Goal: Navigation & Orientation: Find specific page/section

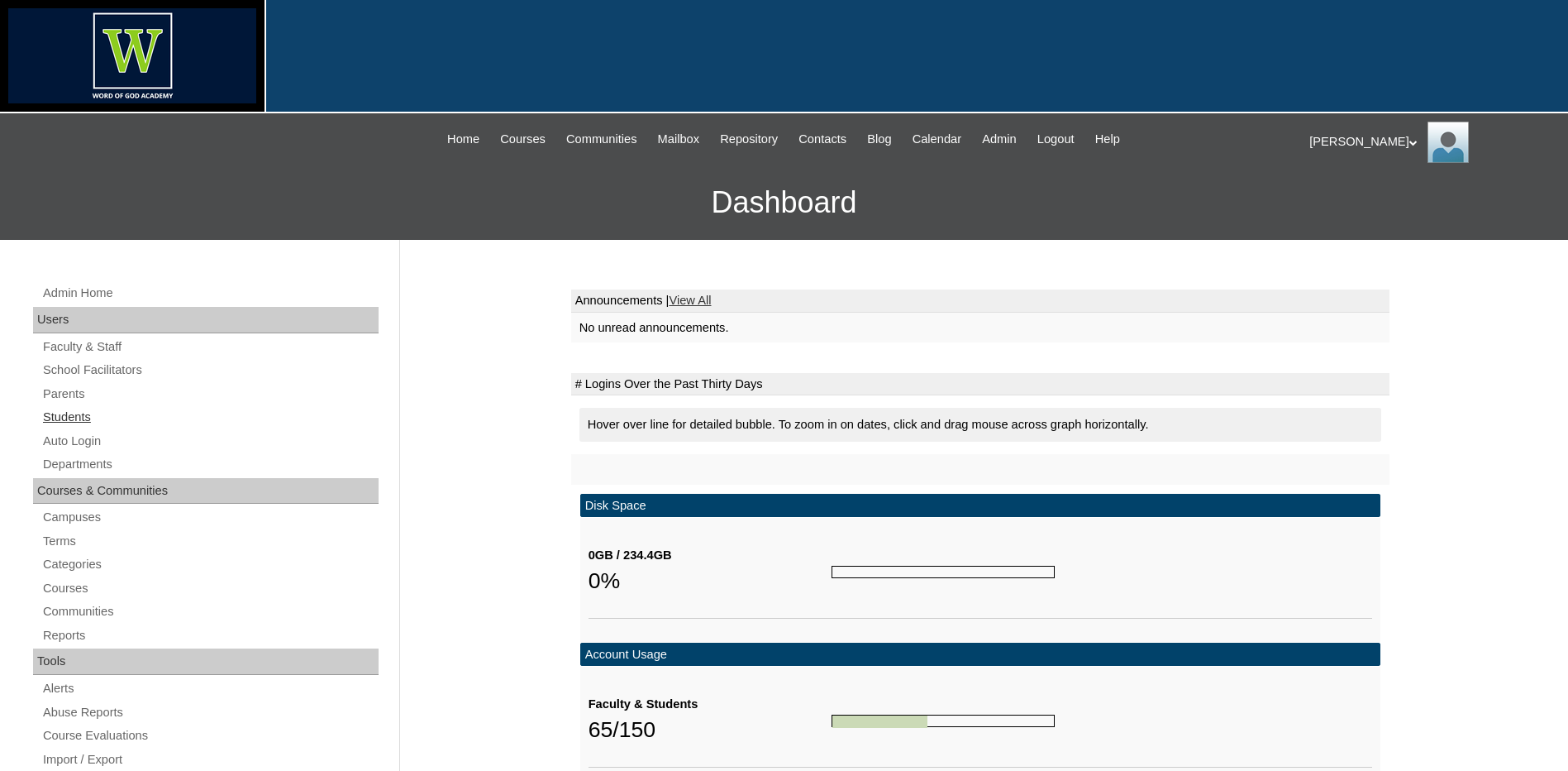
click at [91, 410] on link "Students" at bounding box center [210, 417] width 337 height 20
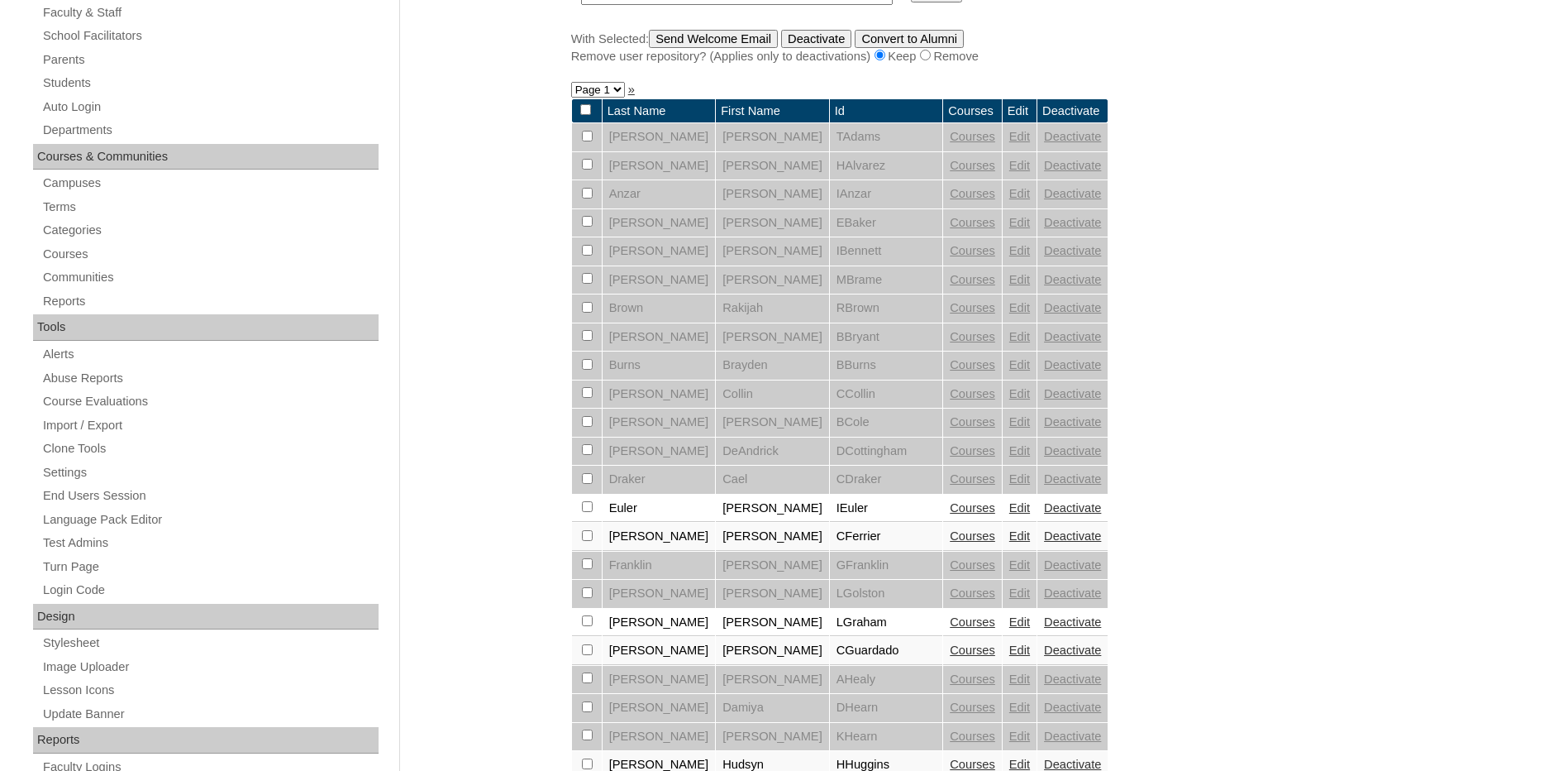
scroll to position [165, 0]
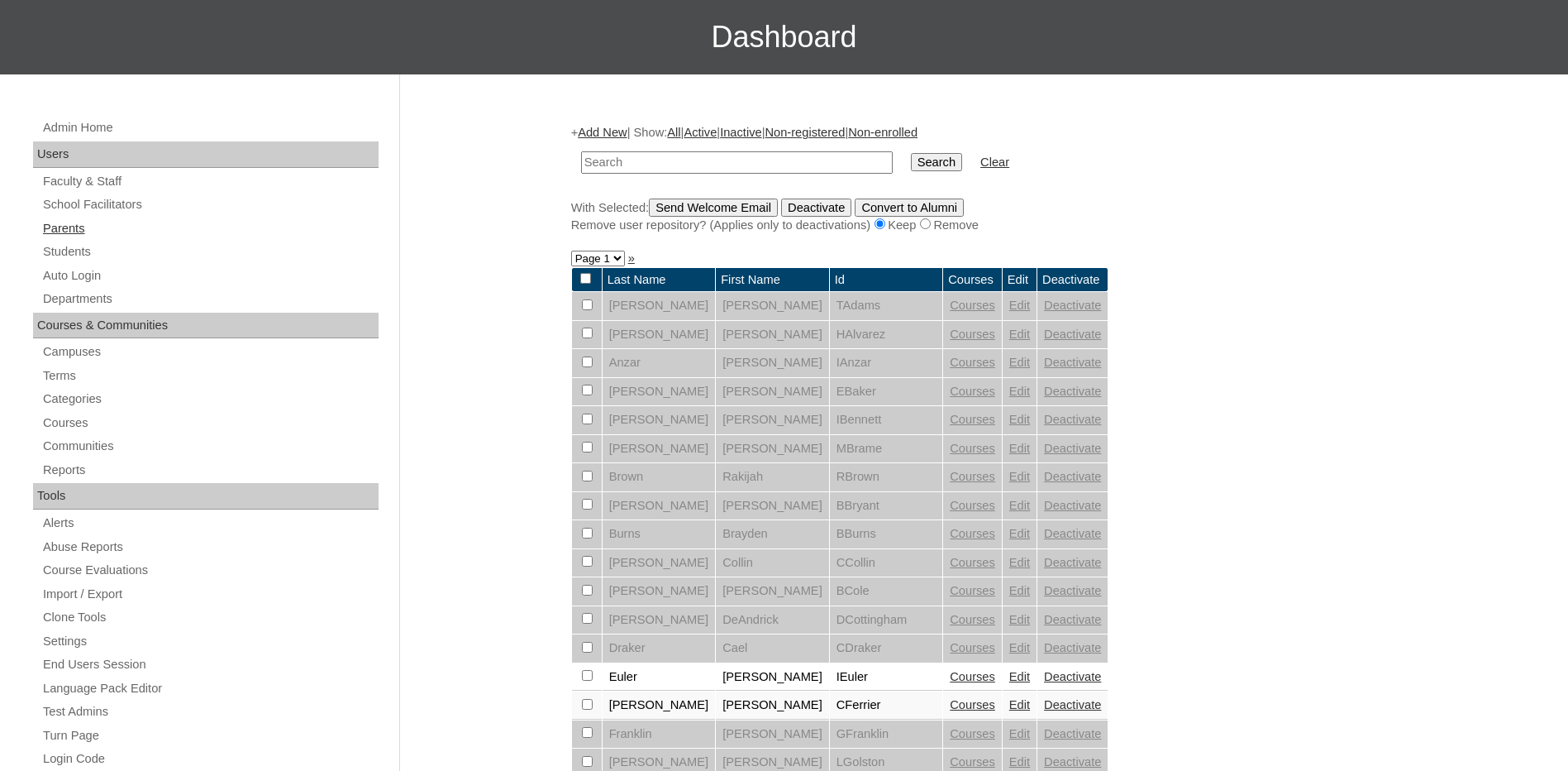
click at [64, 227] on link "Parents" at bounding box center [210, 228] width 337 height 20
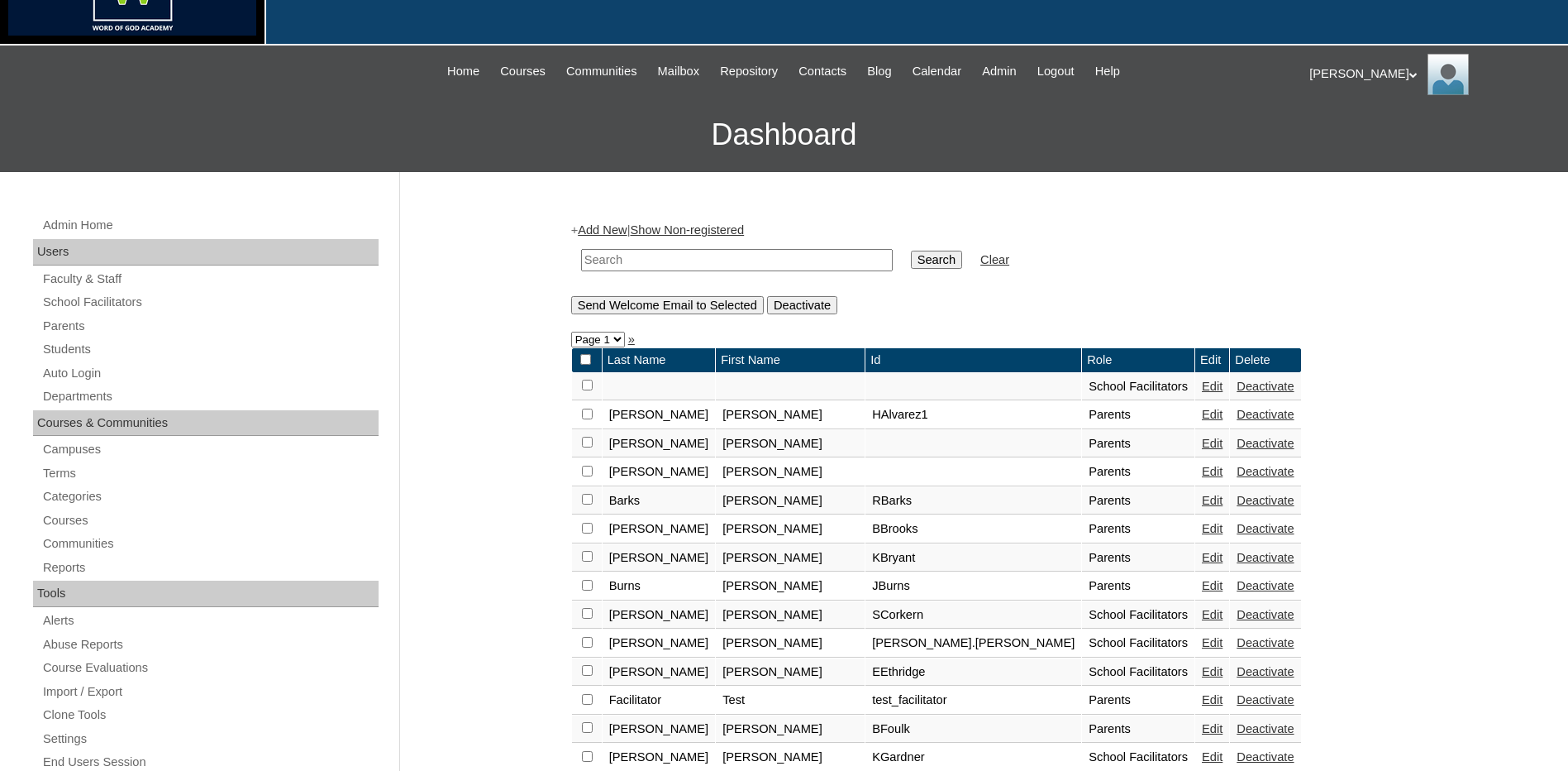
scroll to position [58, 0]
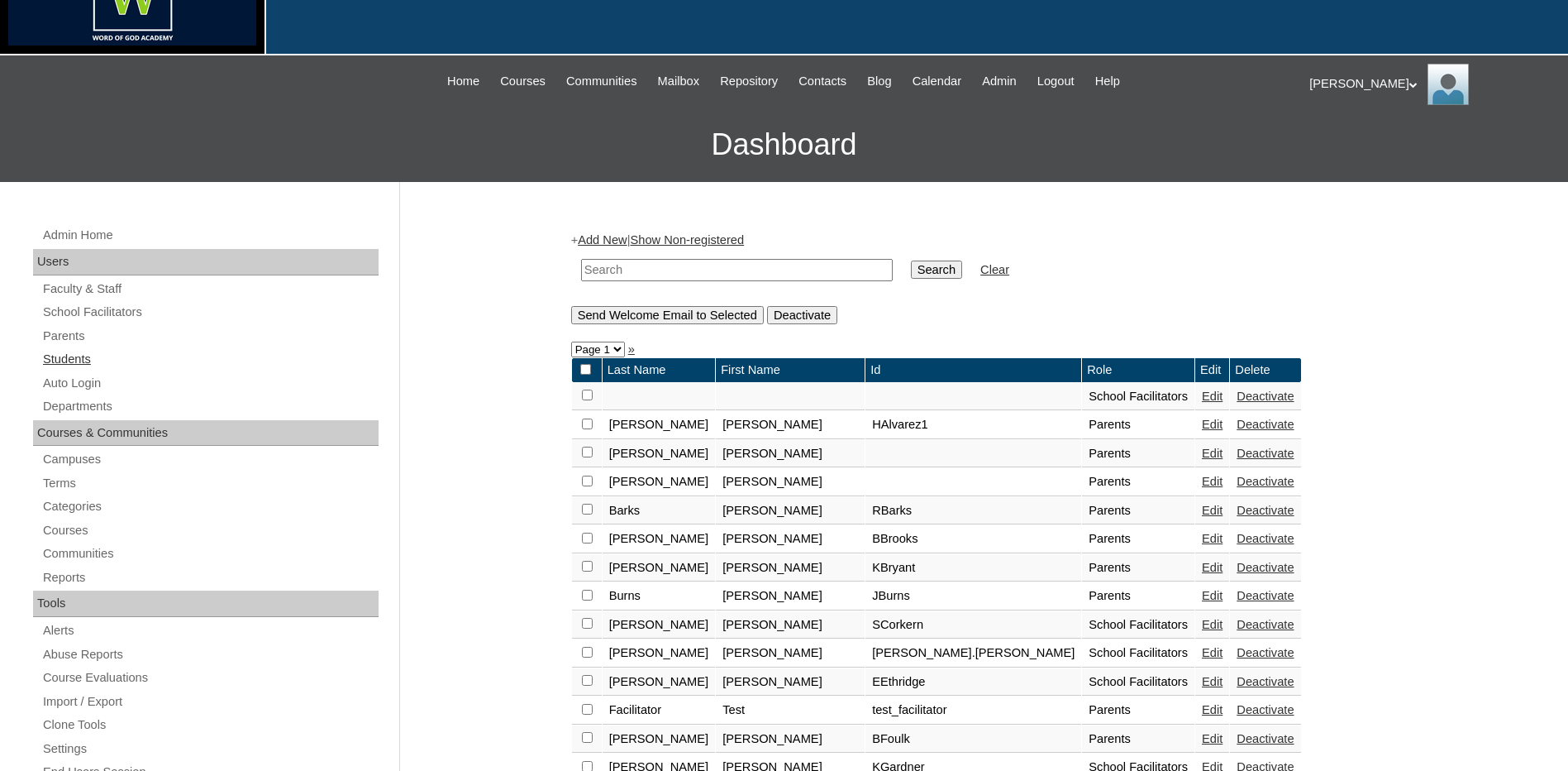
click at [84, 366] on link "Students" at bounding box center [210, 359] width 337 height 20
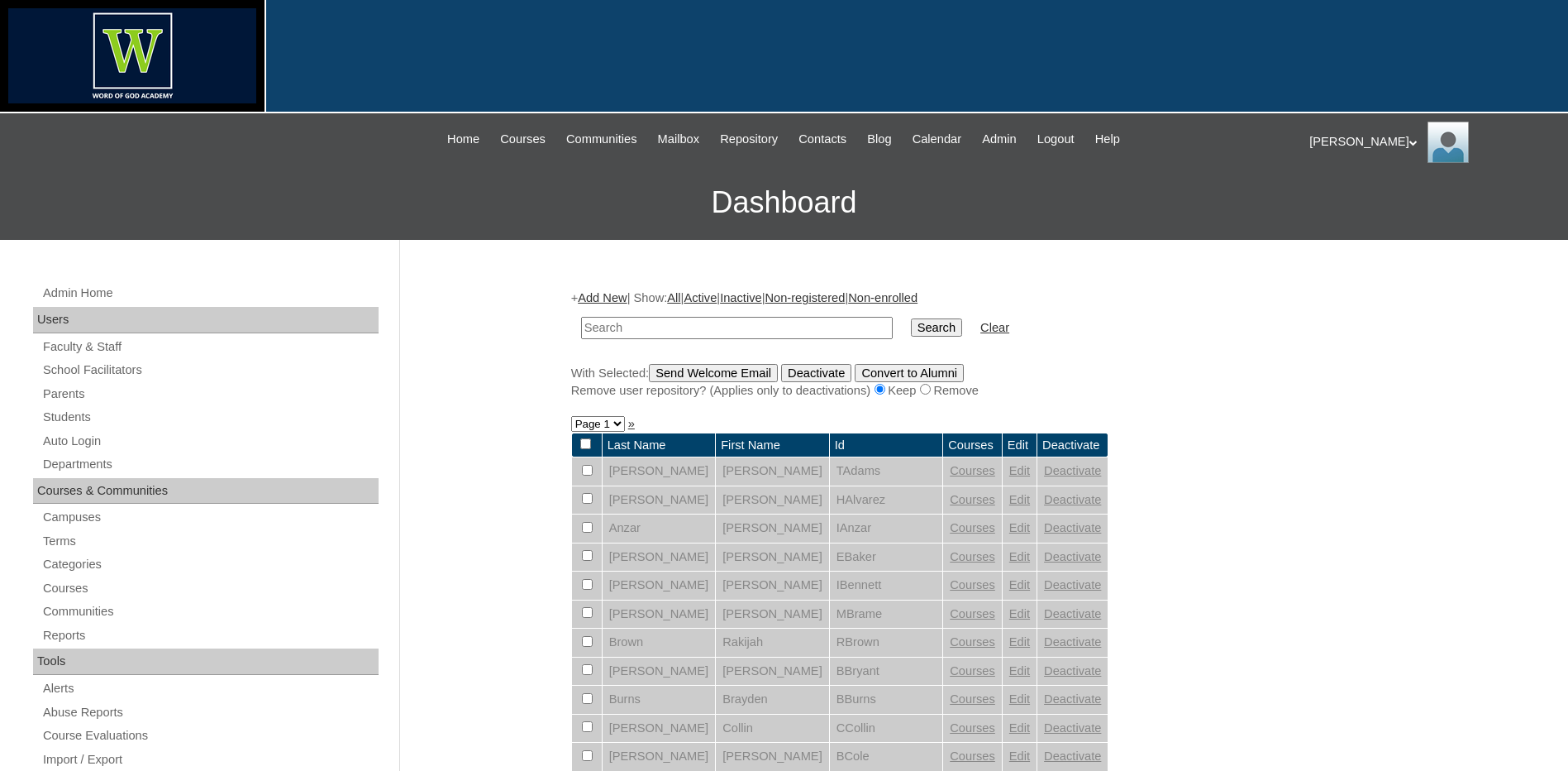
click at [1360, 149] on div "[PERSON_NAME] My Profile My Settings Logout" at bounding box center [1430, 142] width 242 height 42
click at [1340, 210] on span "Logout" at bounding box center [1339, 205] width 33 height 12
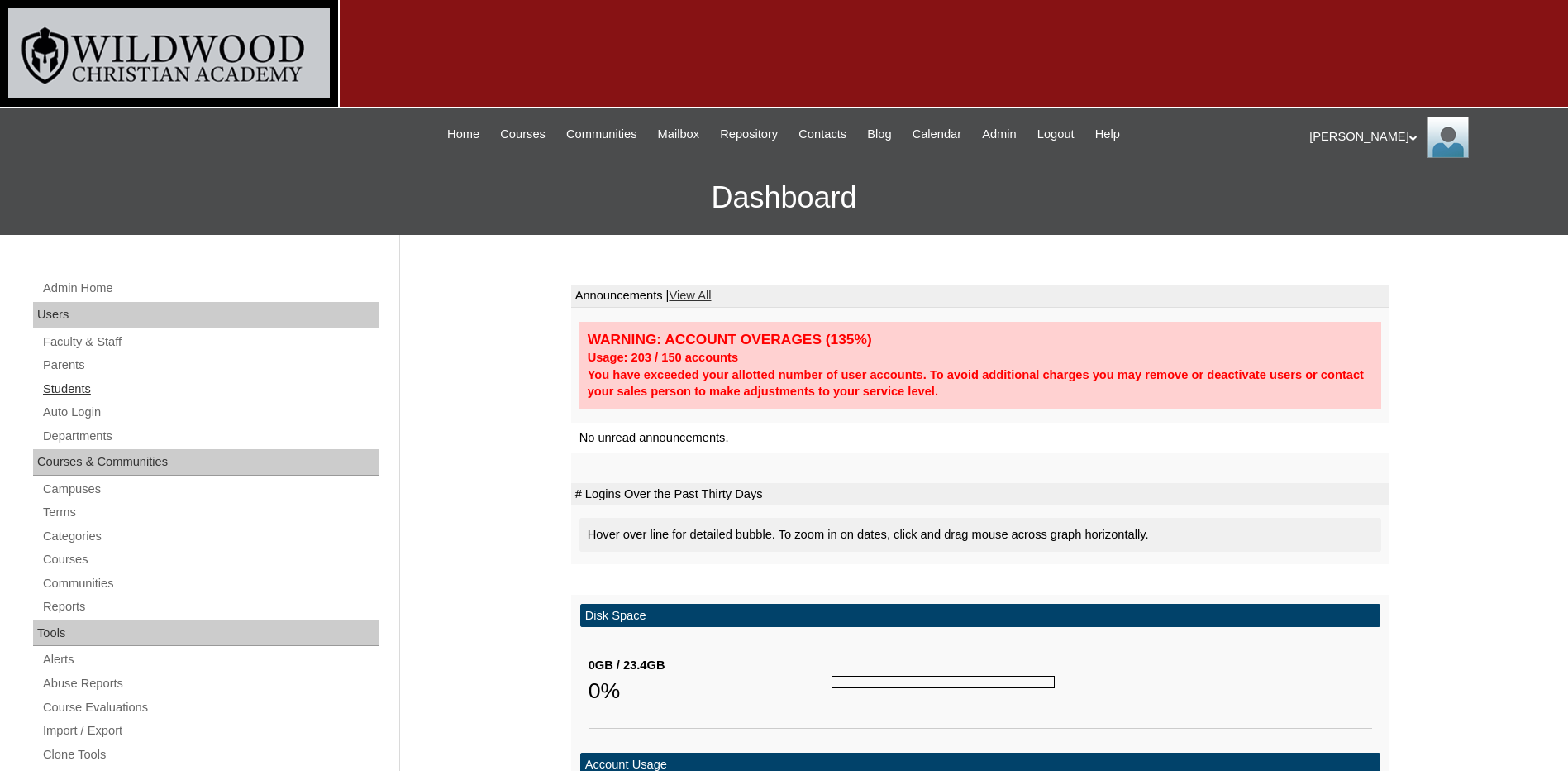
click at [73, 386] on link "Students" at bounding box center [210, 388] width 337 height 20
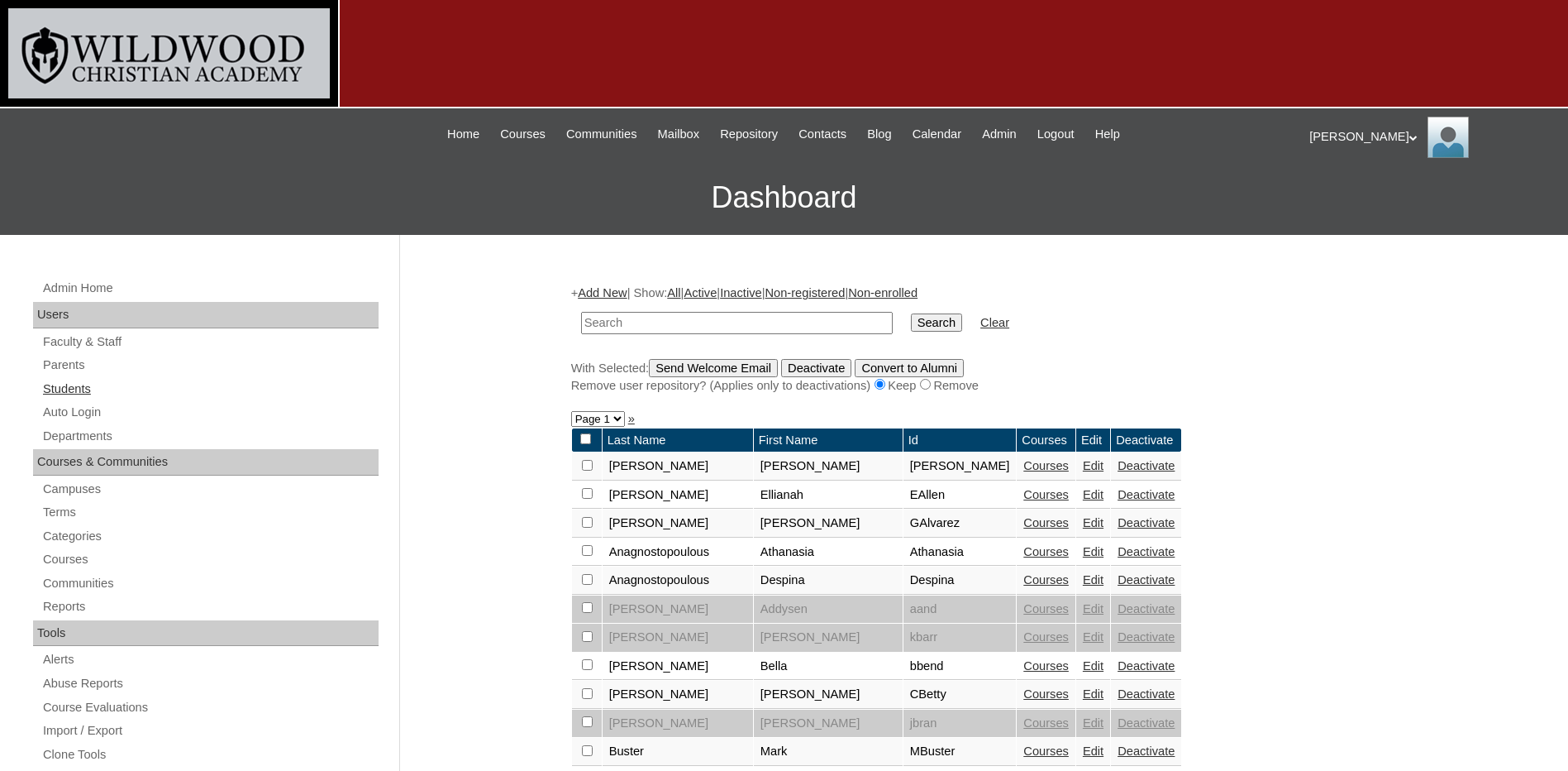
click at [84, 382] on link "Students" at bounding box center [210, 388] width 337 height 20
click at [59, 362] on link "Parents" at bounding box center [210, 364] width 337 height 20
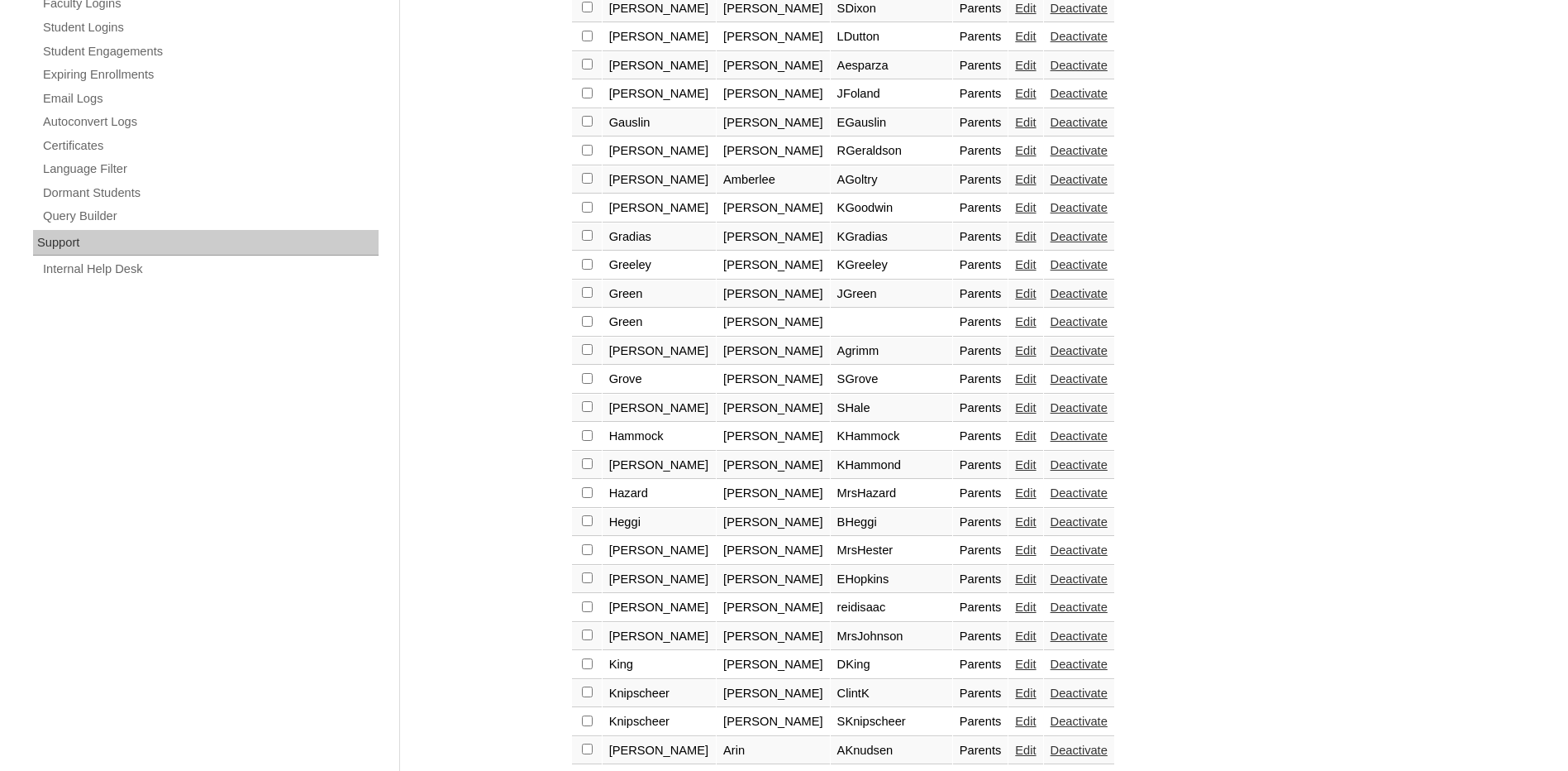
scroll to position [1142, 0]
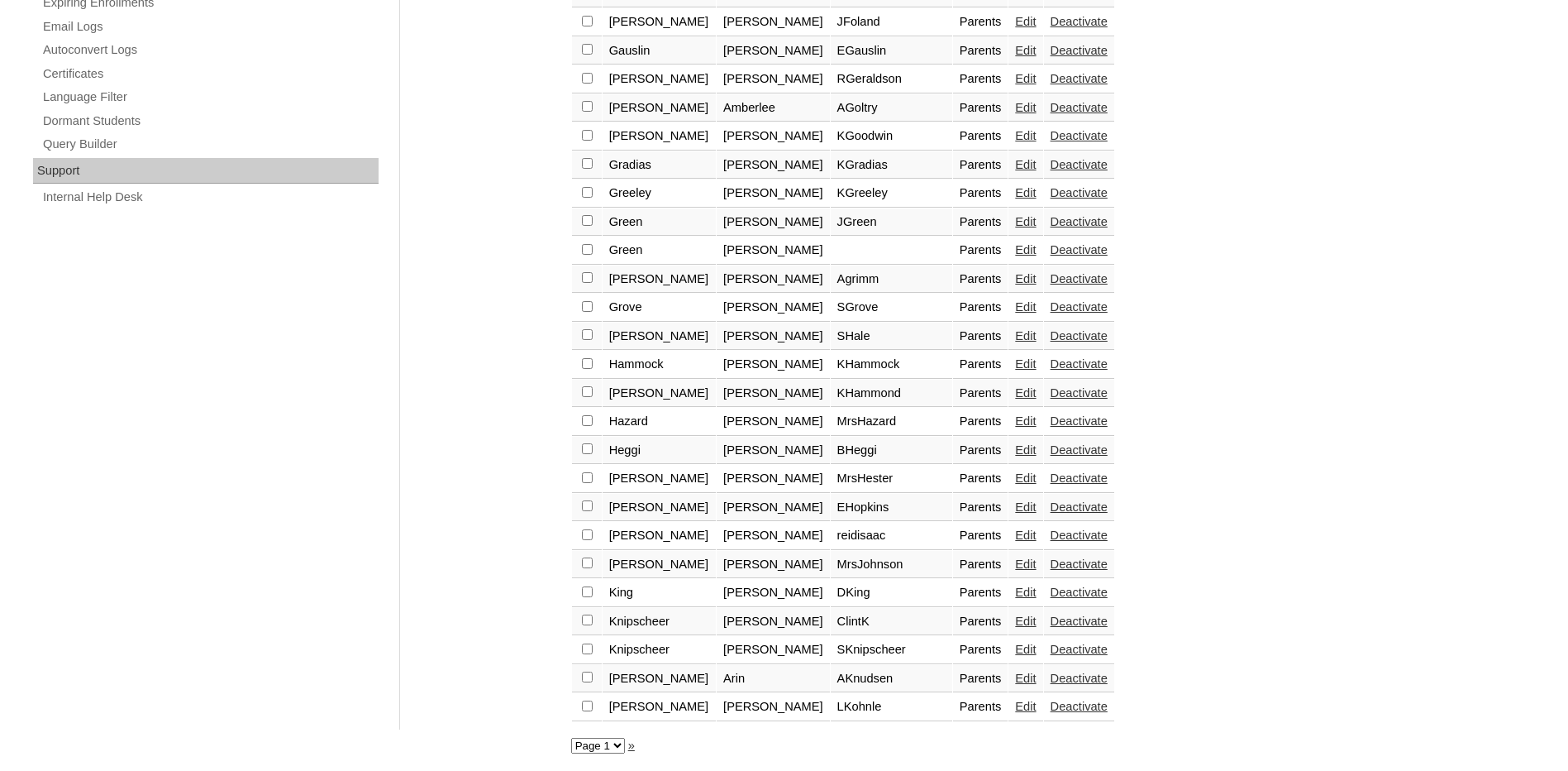
drag, startPoint x: 361, startPoint y: 313, endPoint x: 542, endPoint y: 354, distance: 185.6
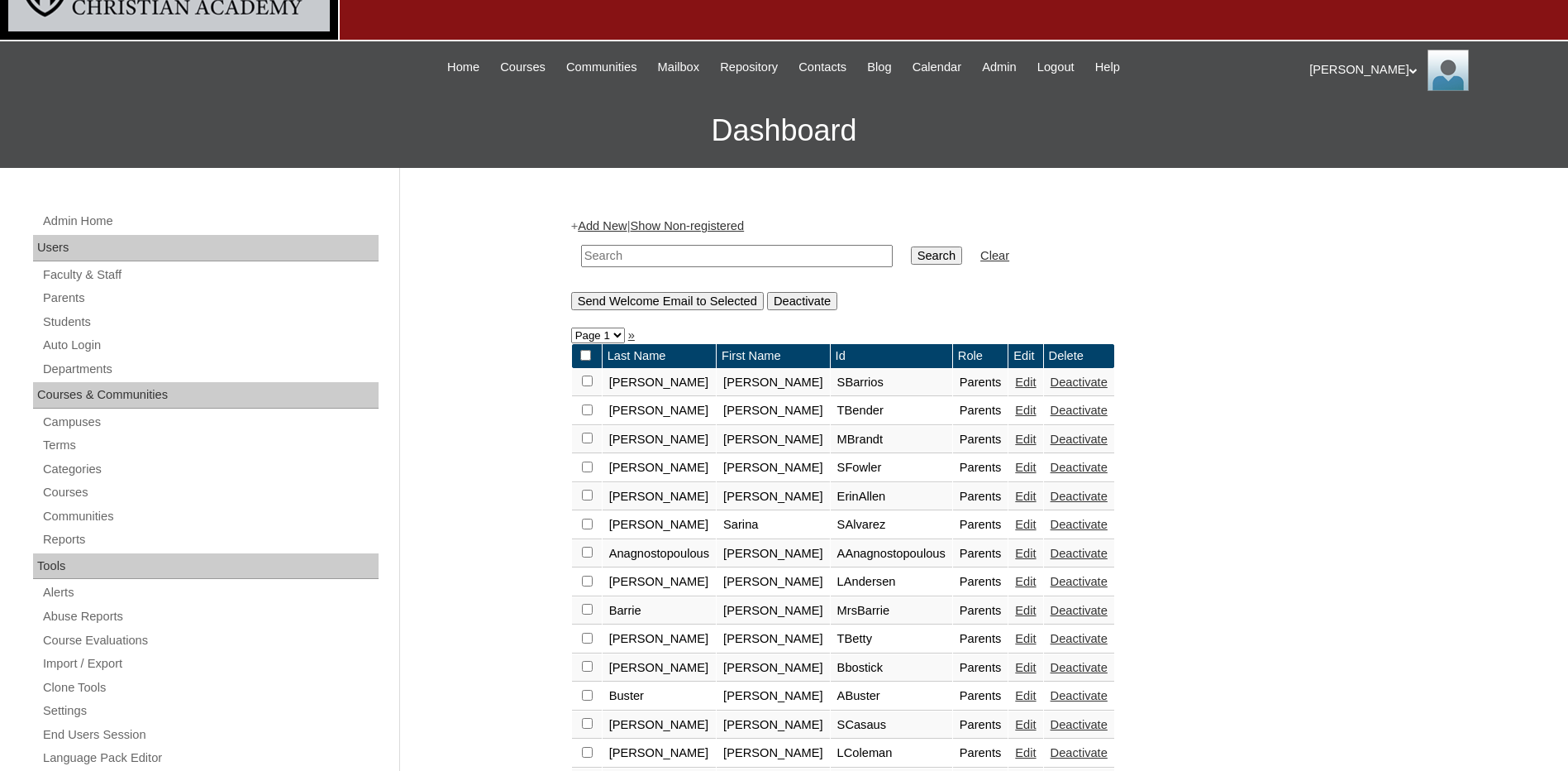
scroll to position [0, 0]
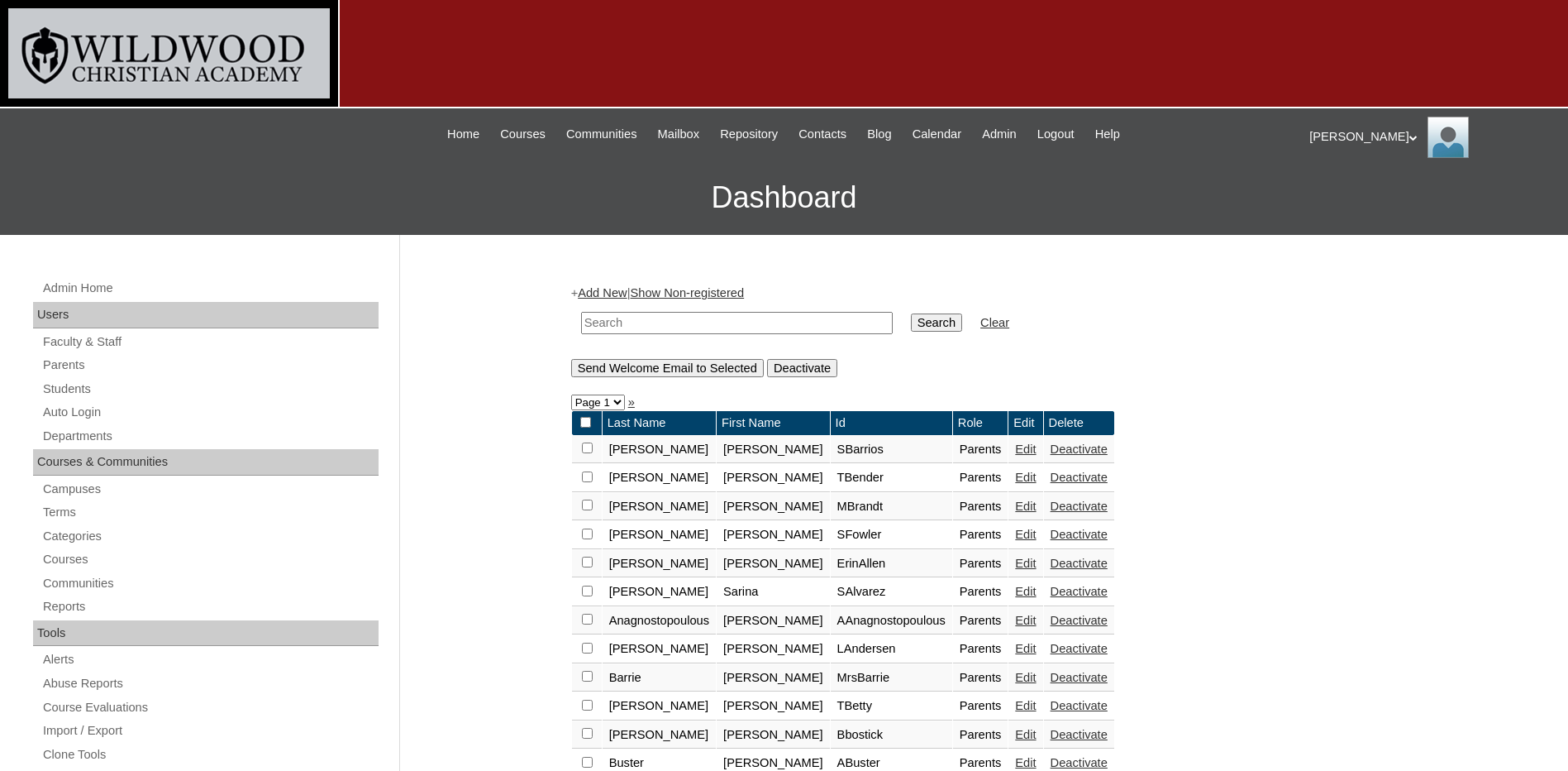
click at [1336, 132] on div "George My Profile My Settings Logout" at bounding box center [1430, 137] width 242 height 42
click at [1337, 206] on span "Logout" at bounding box center [1339, 201] width 33 height 12
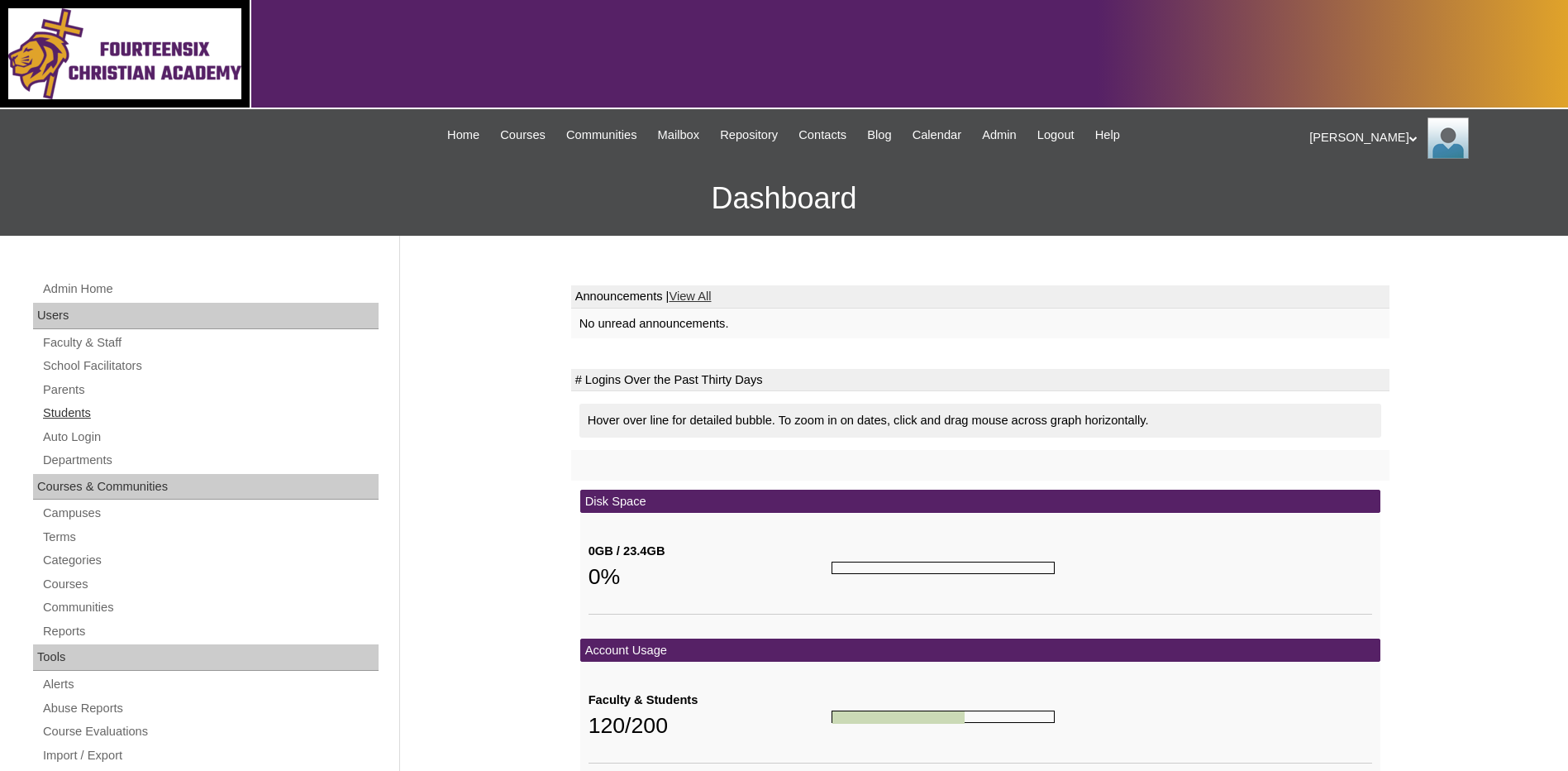
click at [64, 415] on link "Students" at bounding box center [210, 412] width 337 height 20
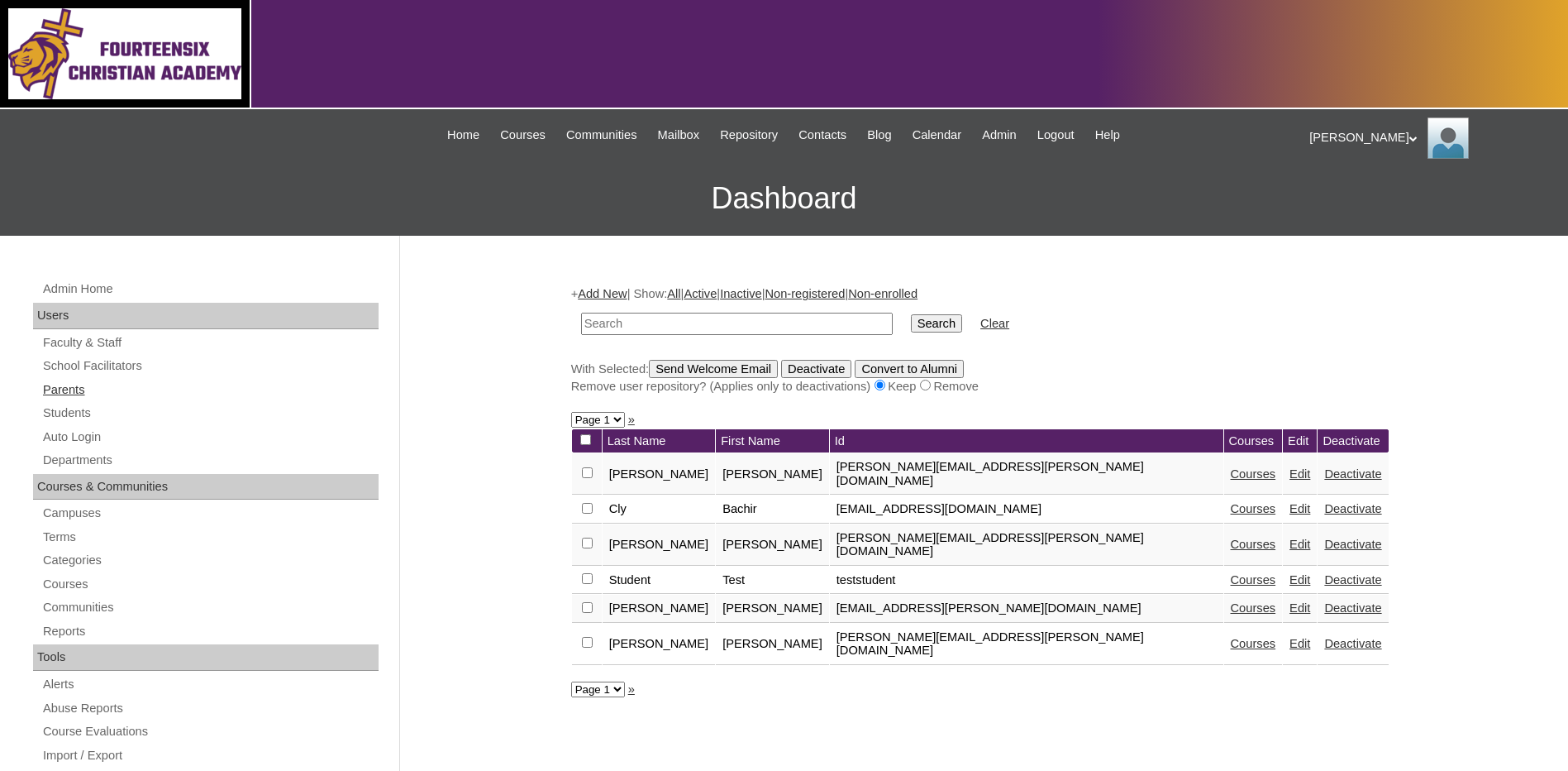
click at [70, 391] on link "Parents" at bounding box center [210, 389] width 337 height 20
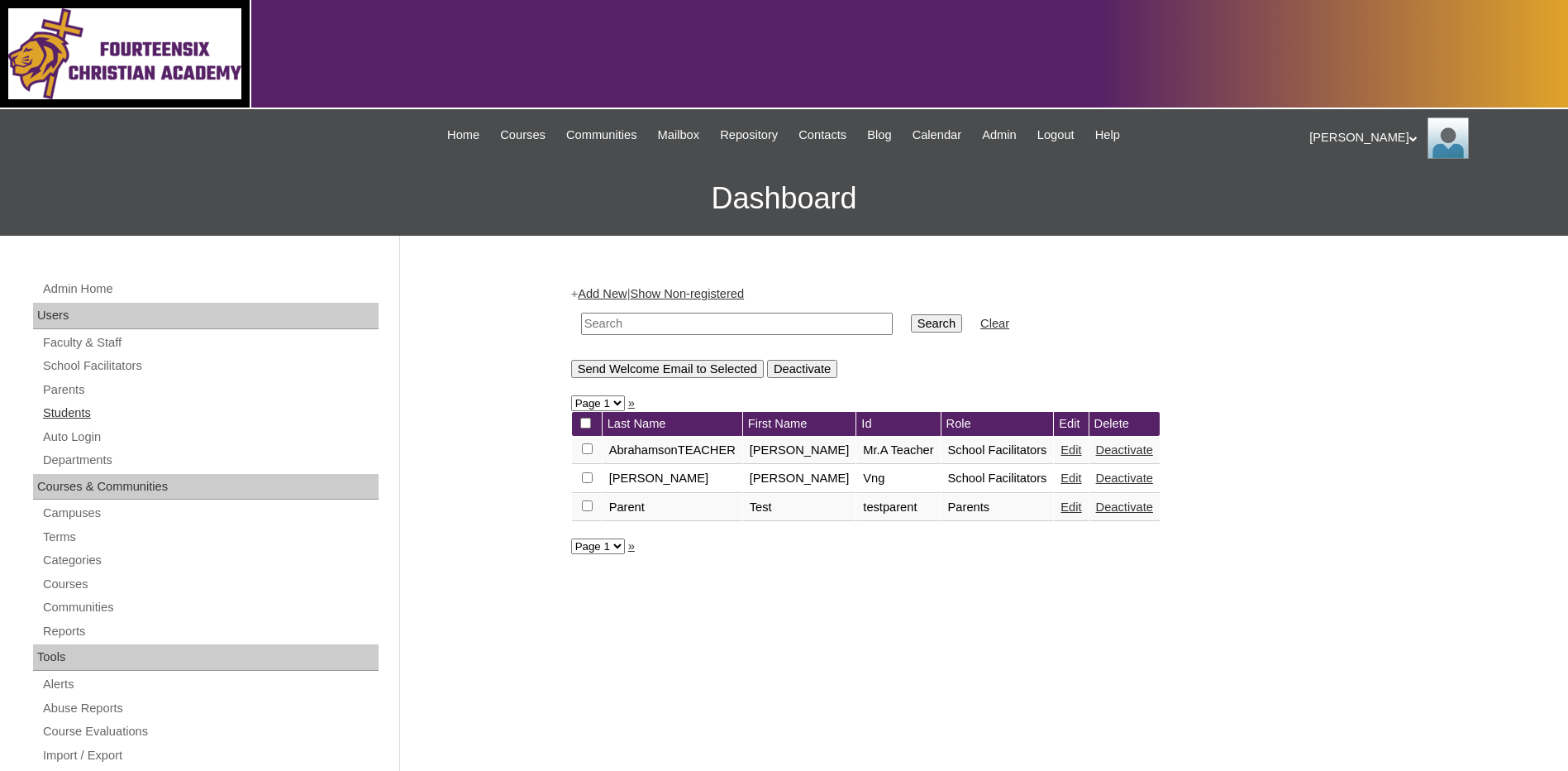
click at [66, 414] on link "Students" at bounding box center [210, 412] width 337 height 20
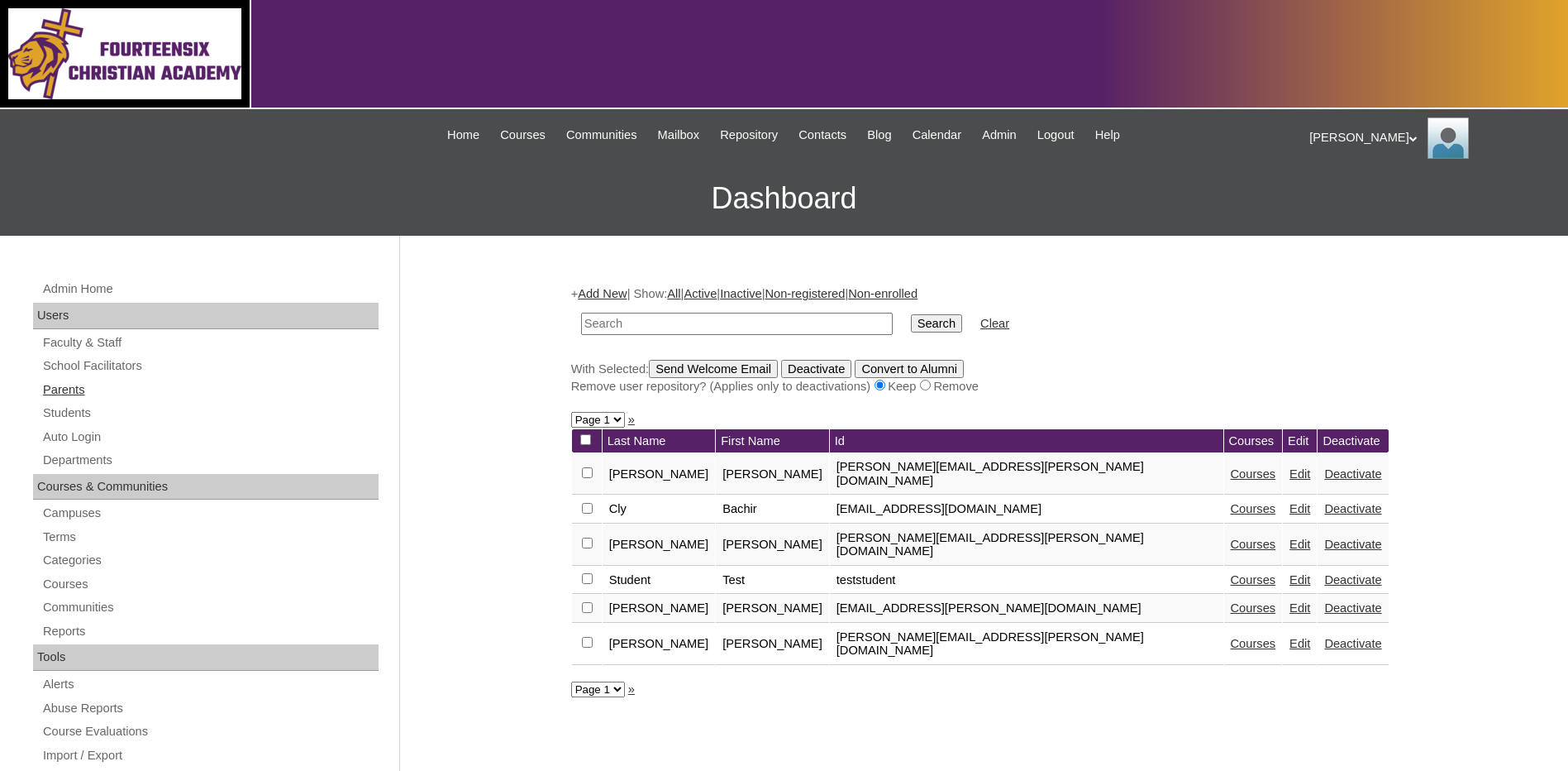
click at [59, 393] on link "Parents" at bounding box center [210, 389] width 337 height 20
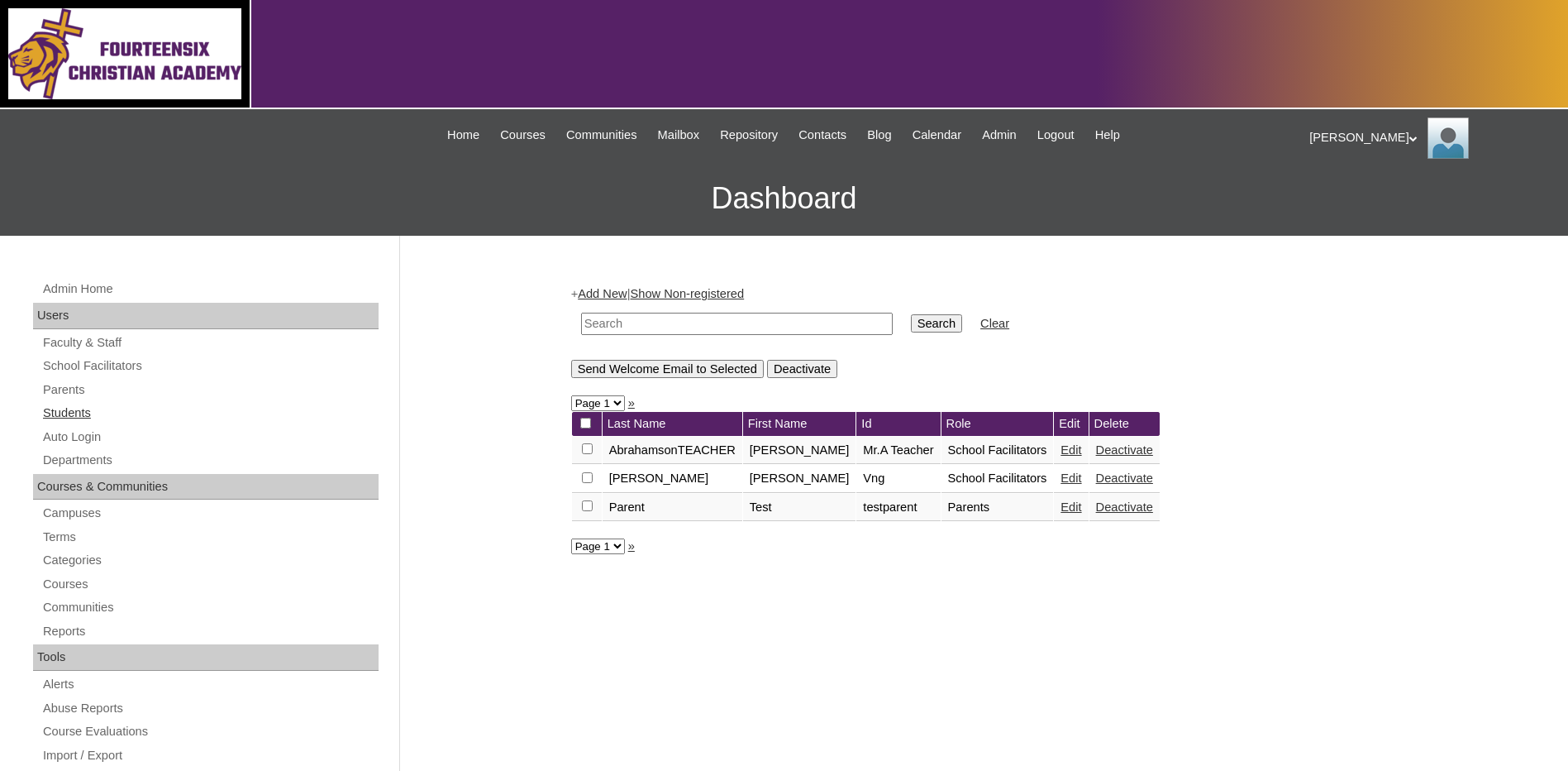
click at [59, 408] on link "Students" at bounding box center [210, 412] width 337 height 20
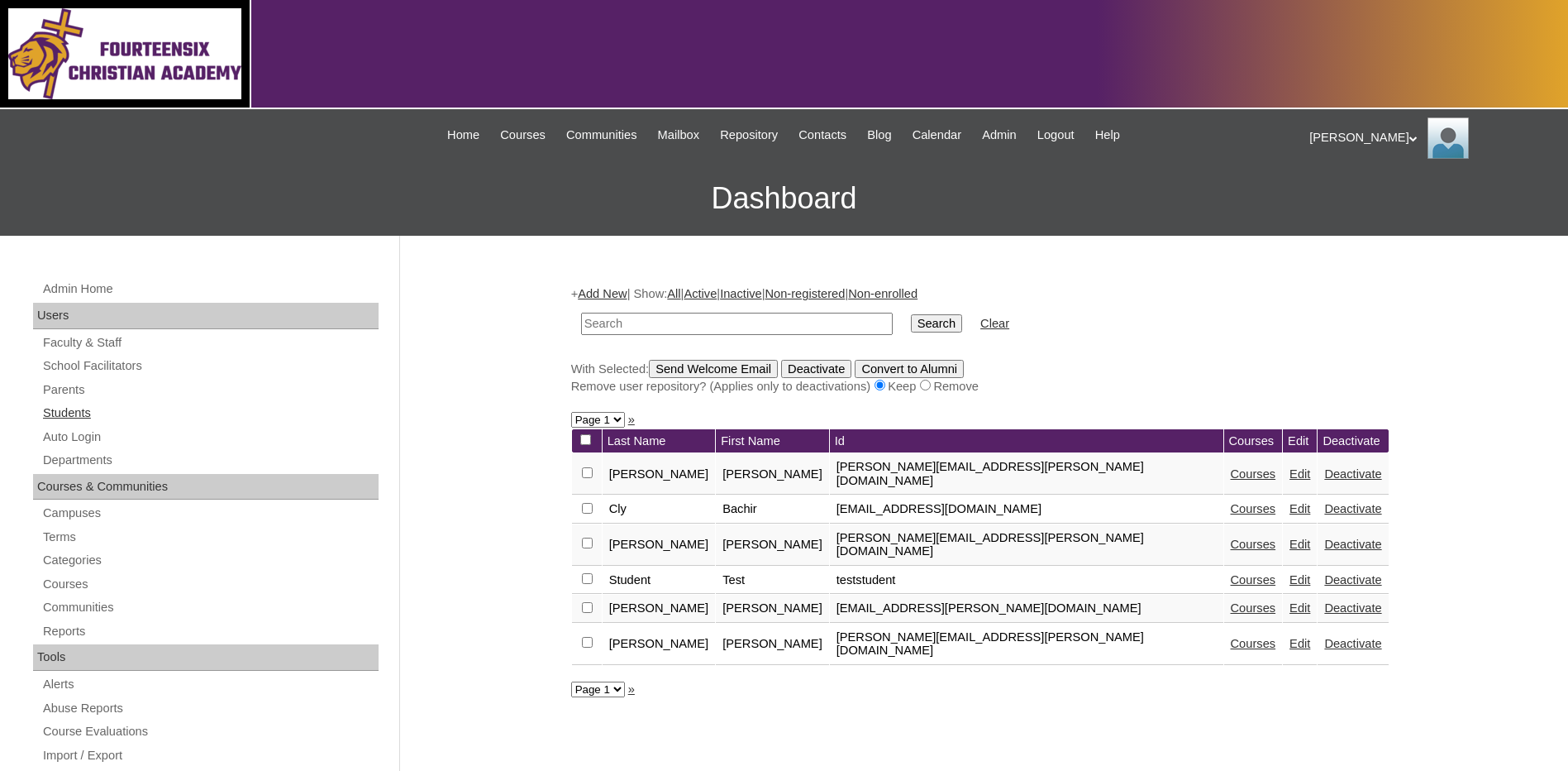
click at [69, 421] on link "Students" at bounding box center [210, 412] width 337 height 20
